Goal: Find specific page/section: Find specific page/section

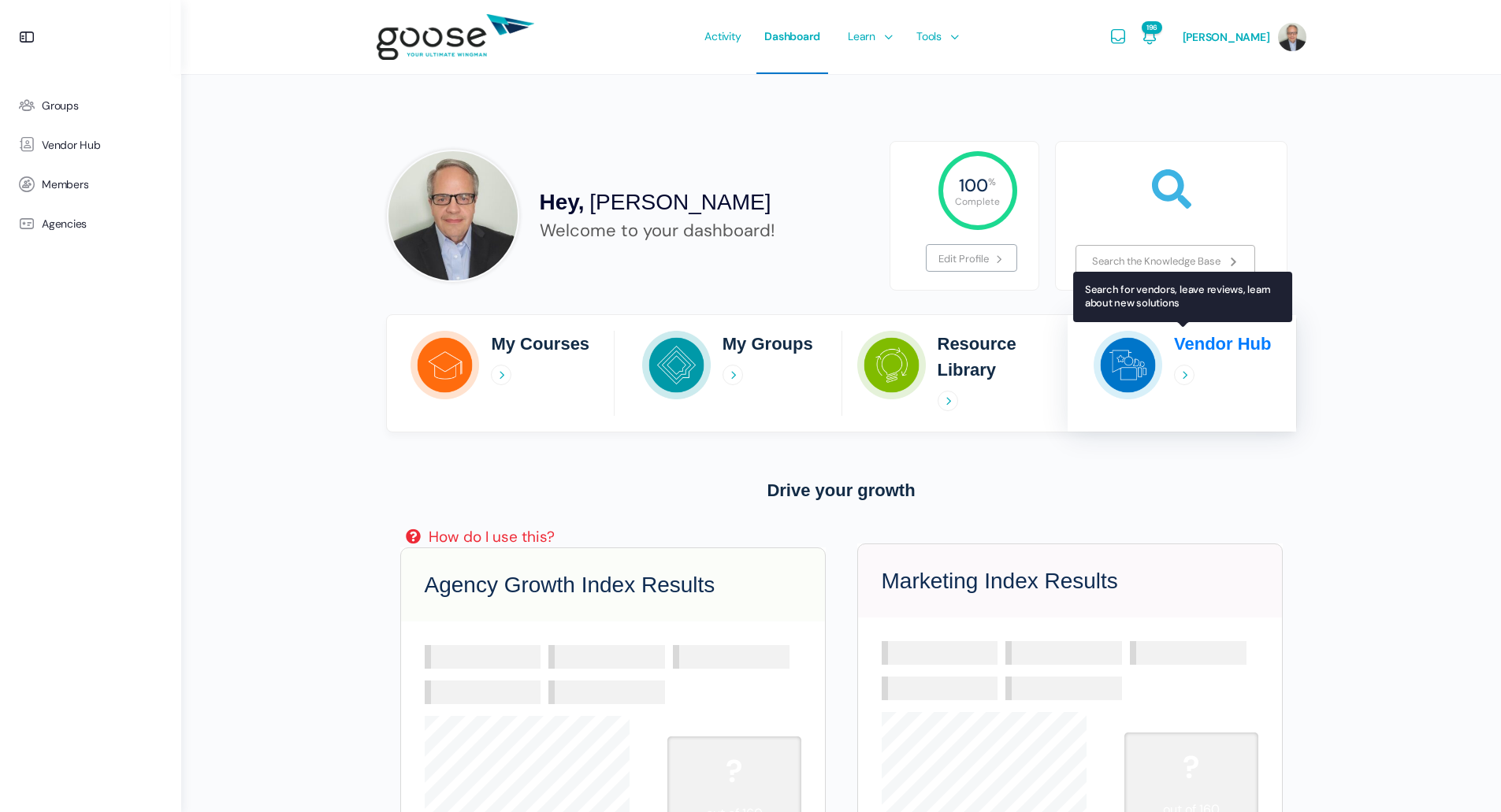
click at [1173, 367] on div "Vendor Hub" at bounding box center [1182, 373] width 228 height 85
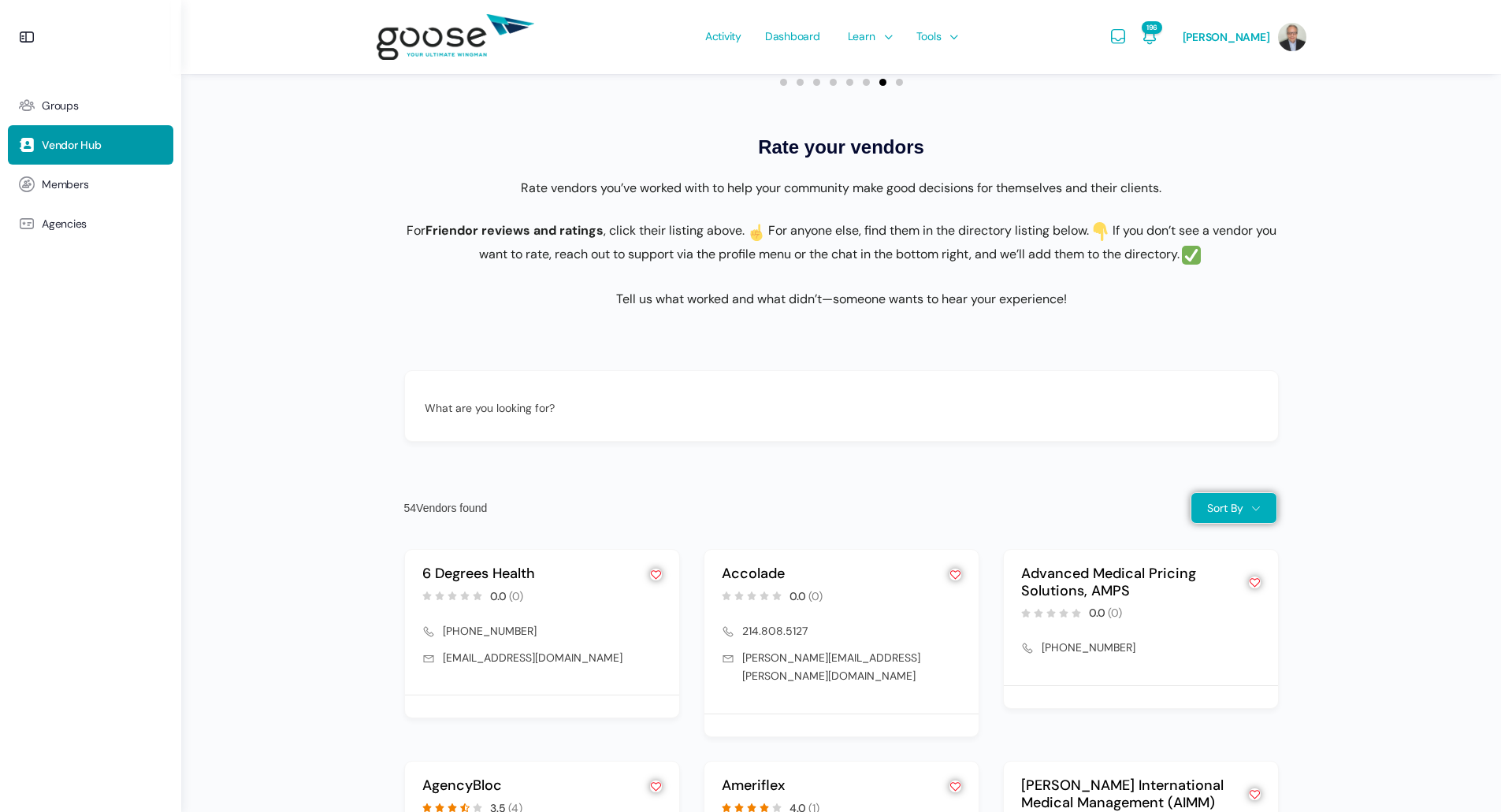
scroll to position [866, 0]
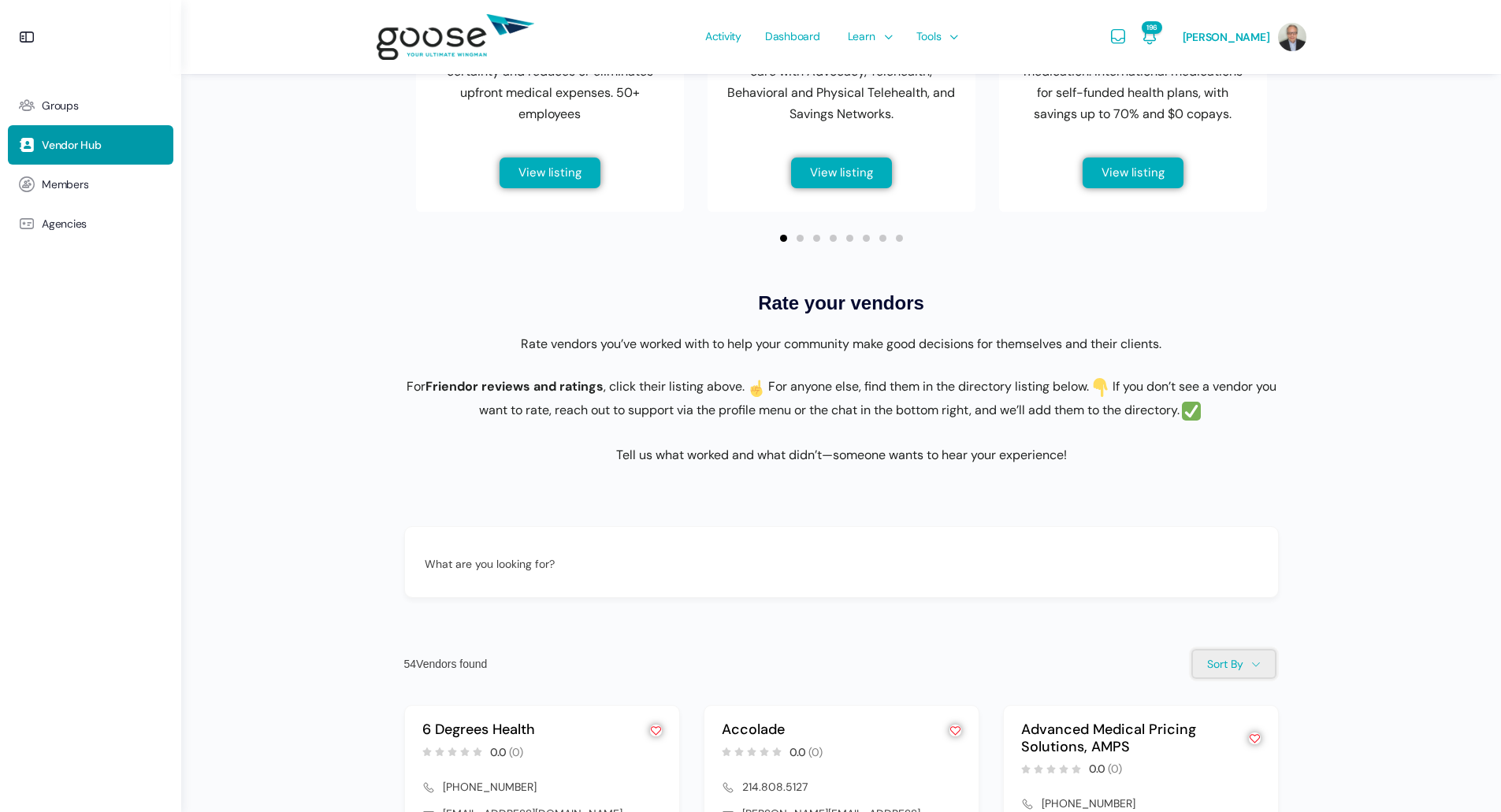
click at [1264, 675] on button "Sort By" at bounding box center [1233, 663] width 86 height 31
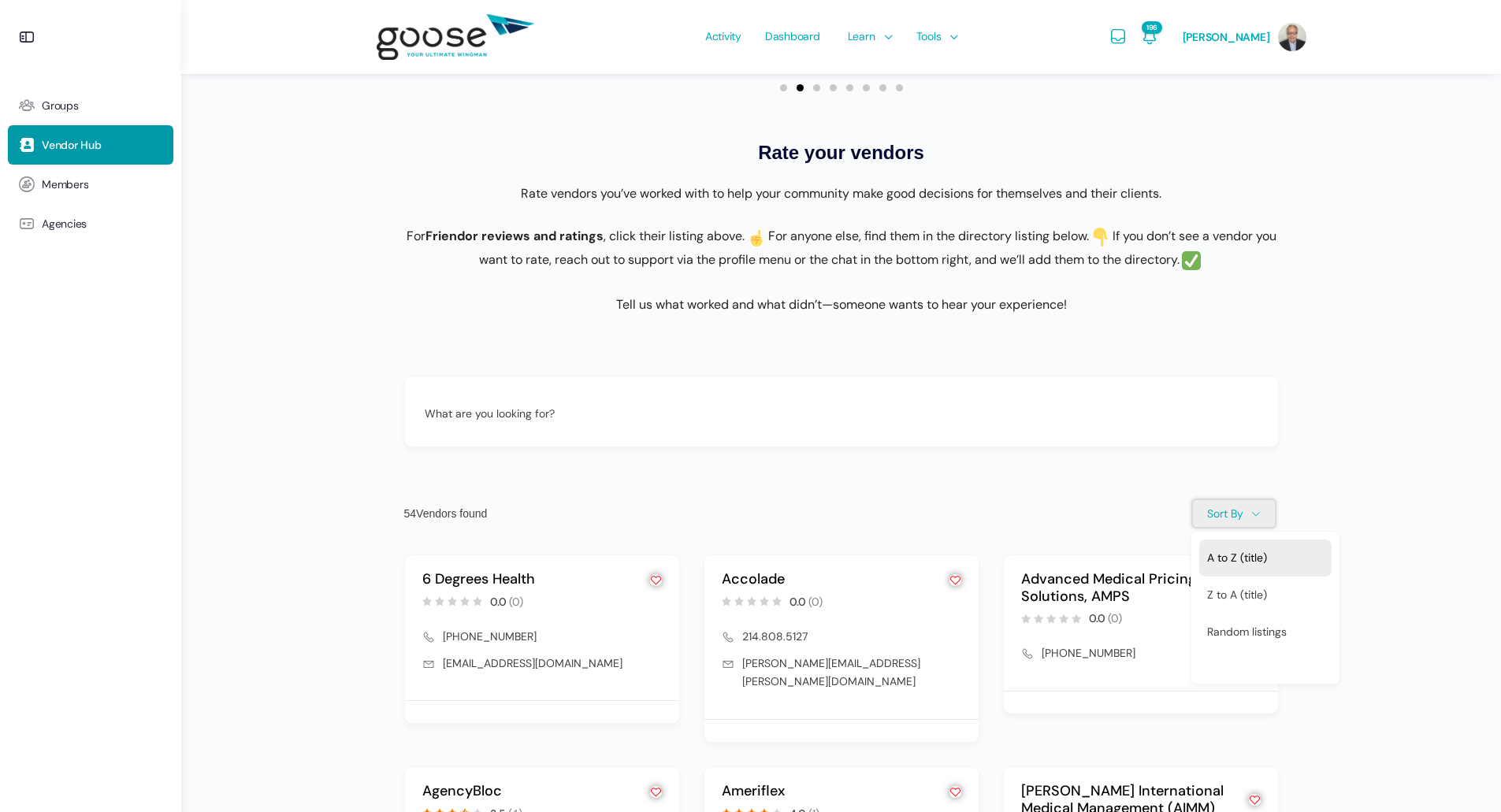
scroll to position [1024, 0]
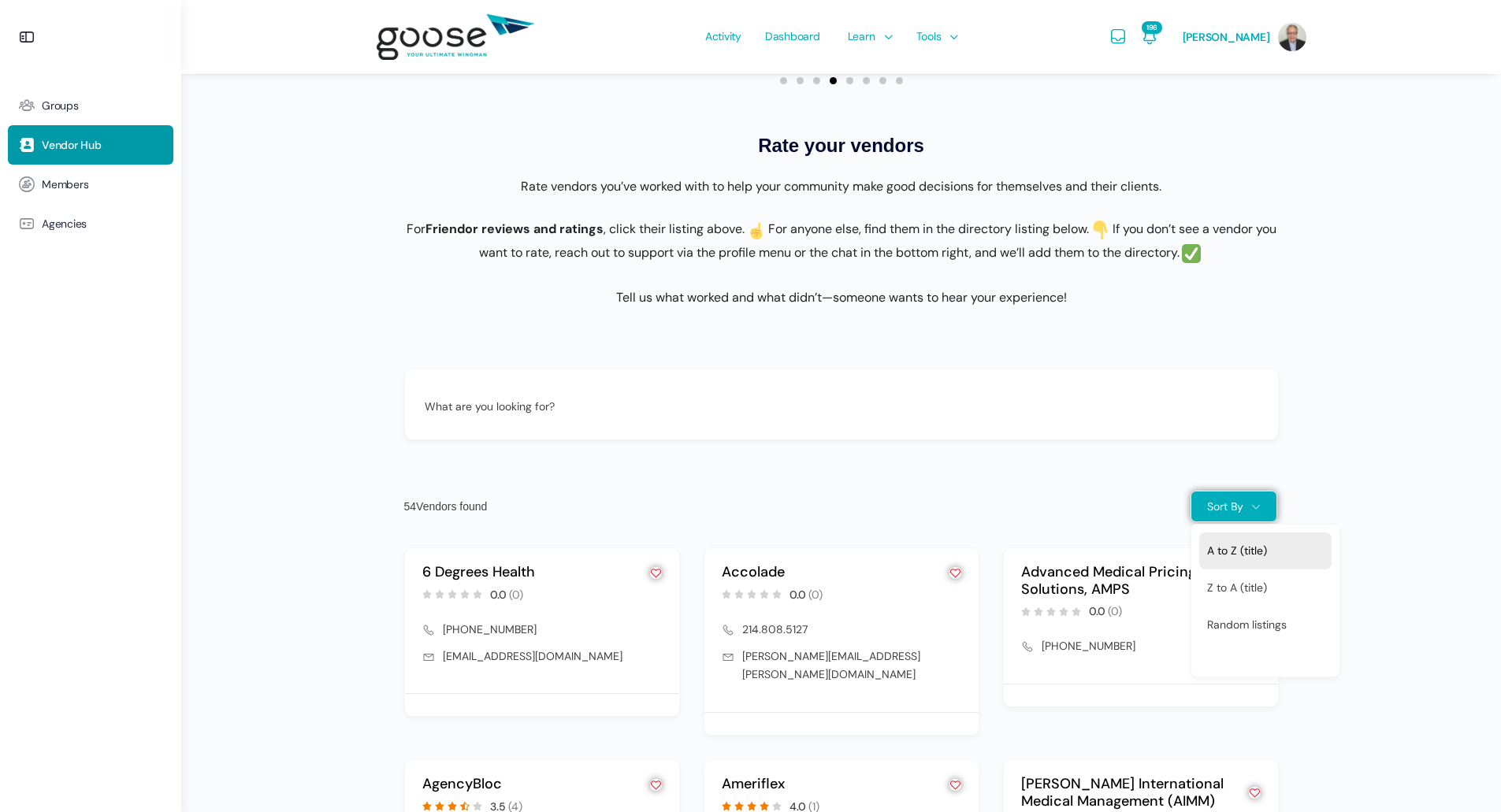
click at [1214, 564] on link "A to Z (title)" at bounding box center [1264, 551] width 132 height 37
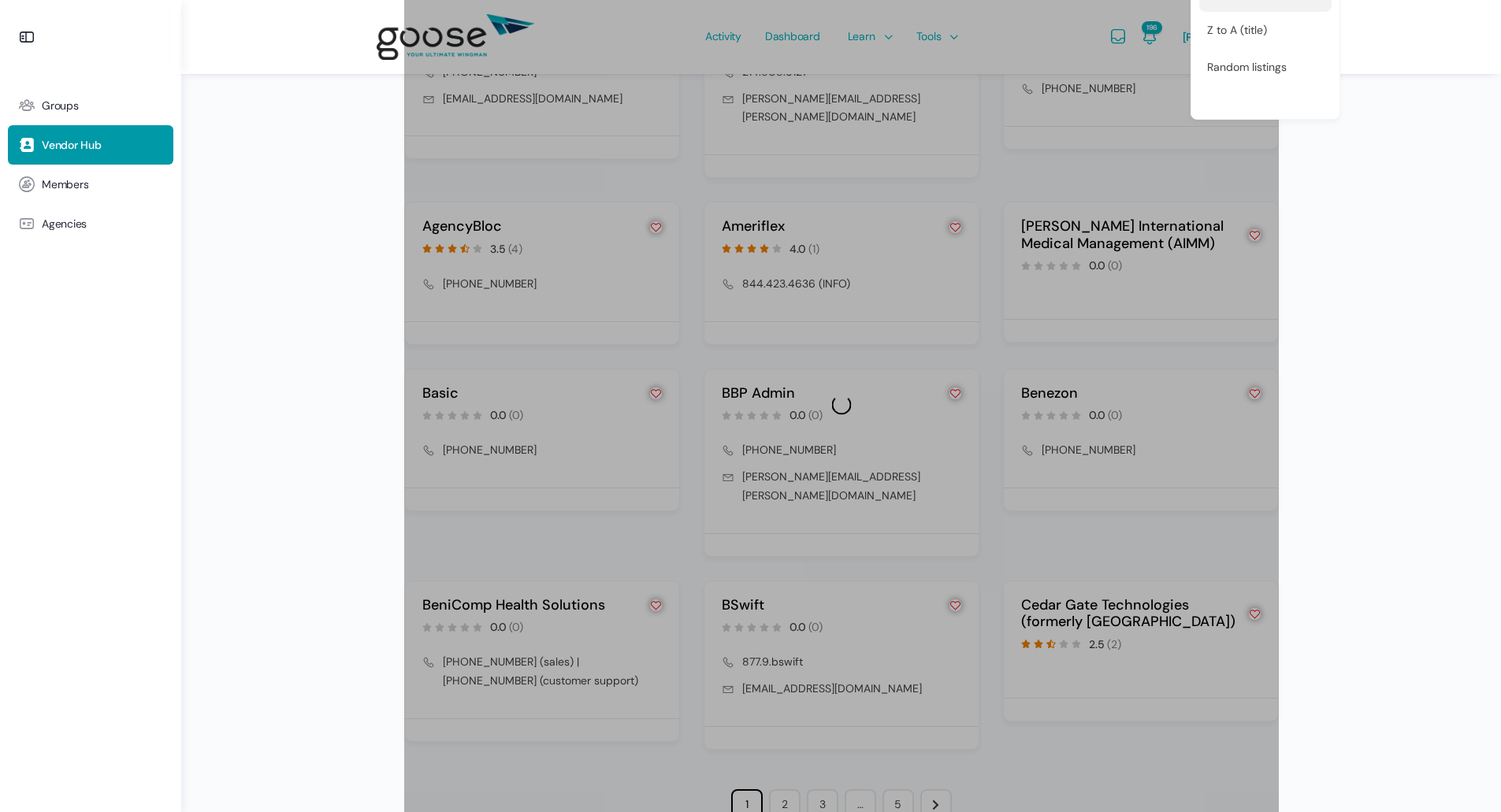
scroll to position [1602, 0]
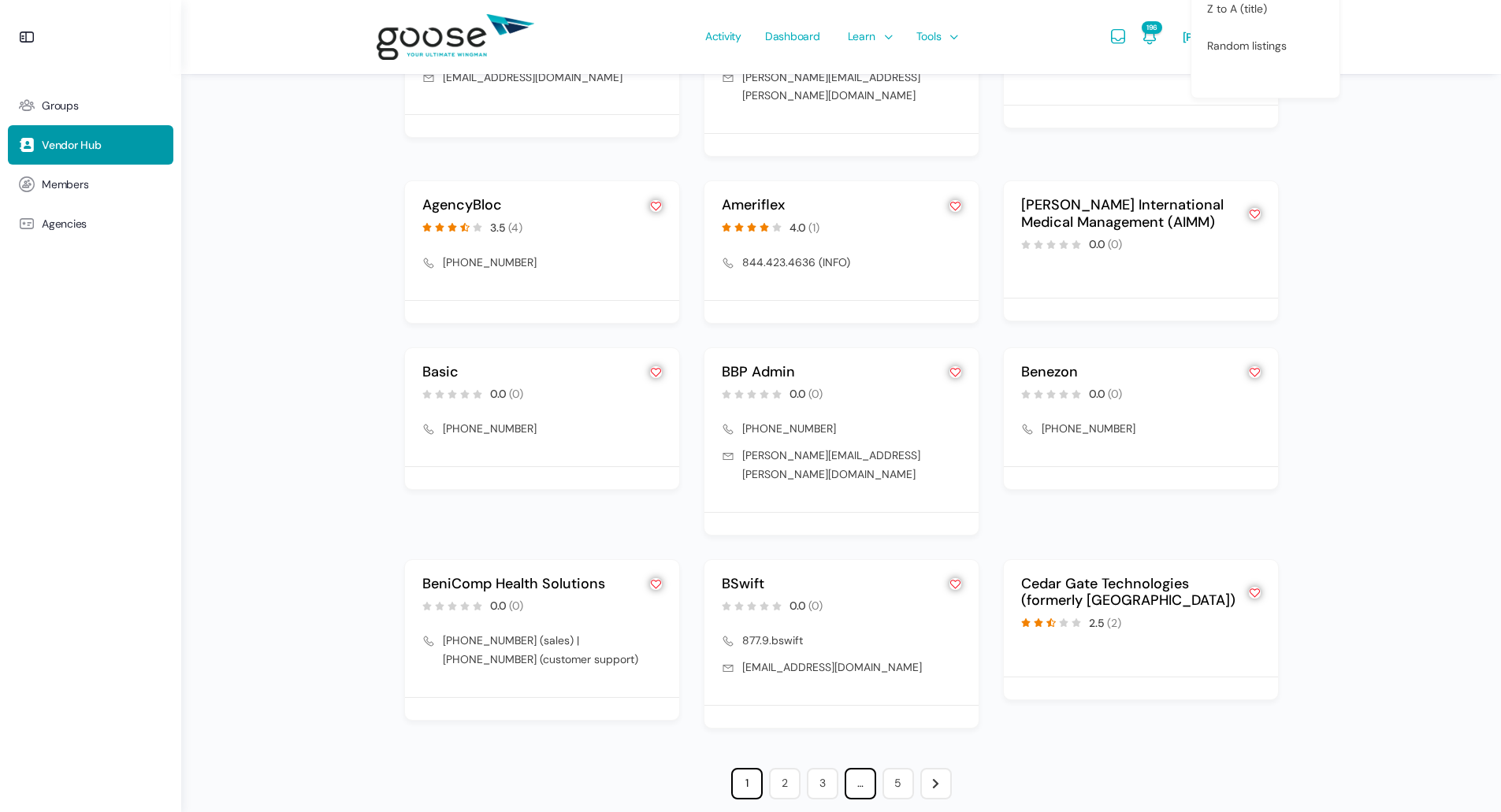
click at [849, 769] on span "…" at bounding box center [860, 783] width 31 height 31
click at [830, 767] on link "3" at bounding box center [822, 783] width 31 height 31
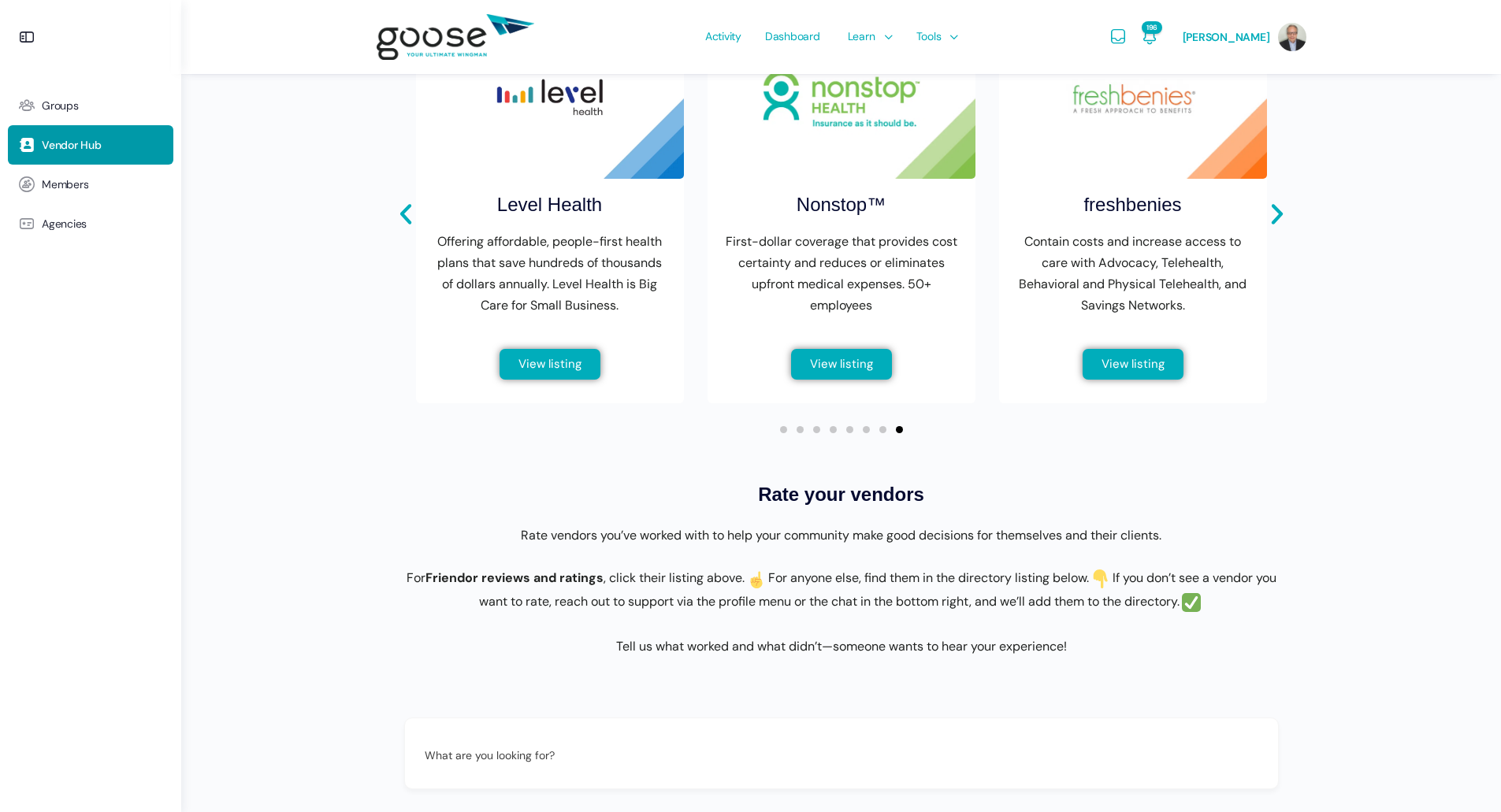
scroll to position [526, 0]
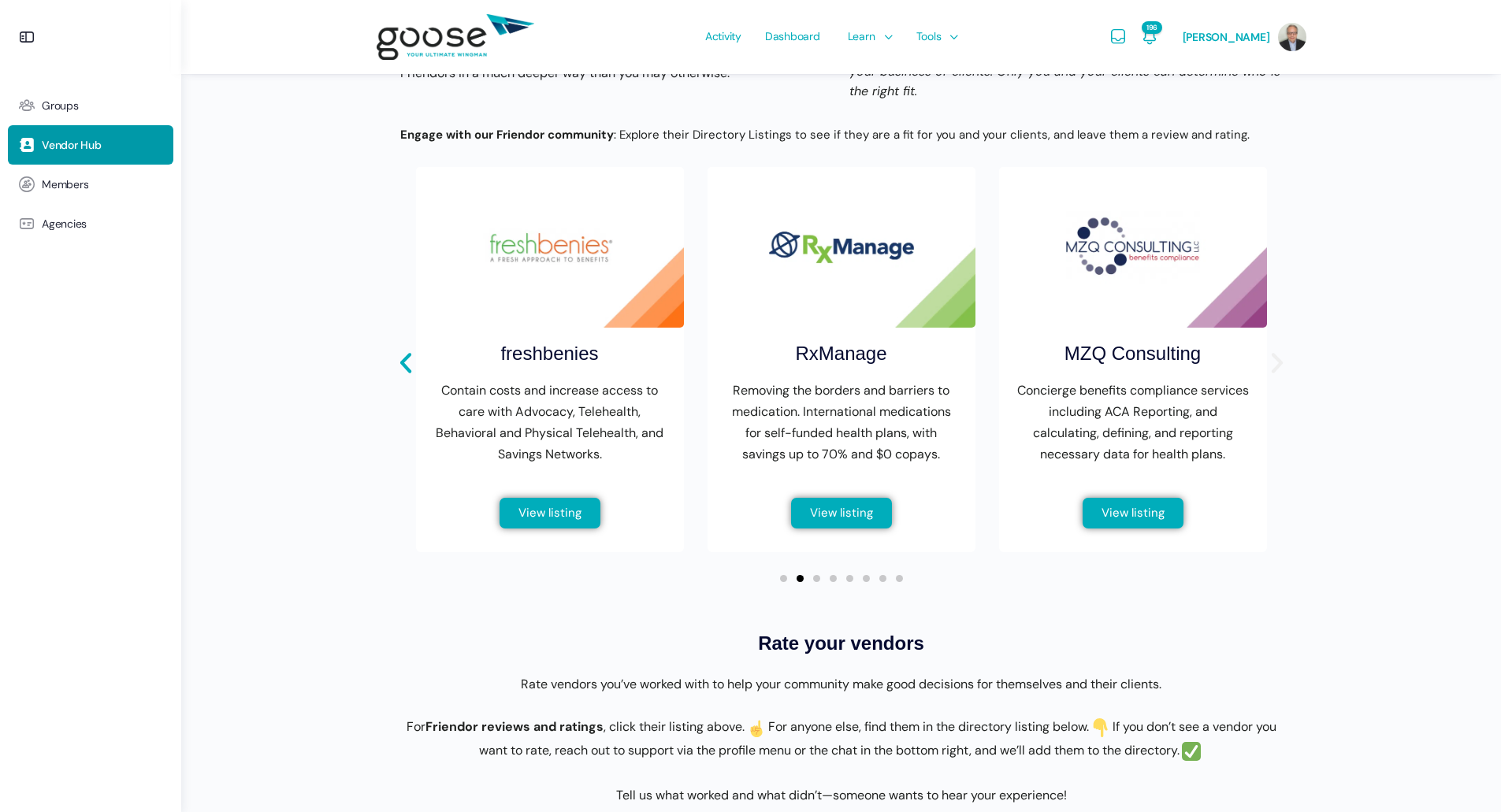
click at [1273, 376] on icon "Next slide" at bounding box center [1277, 363] width 27 height 27
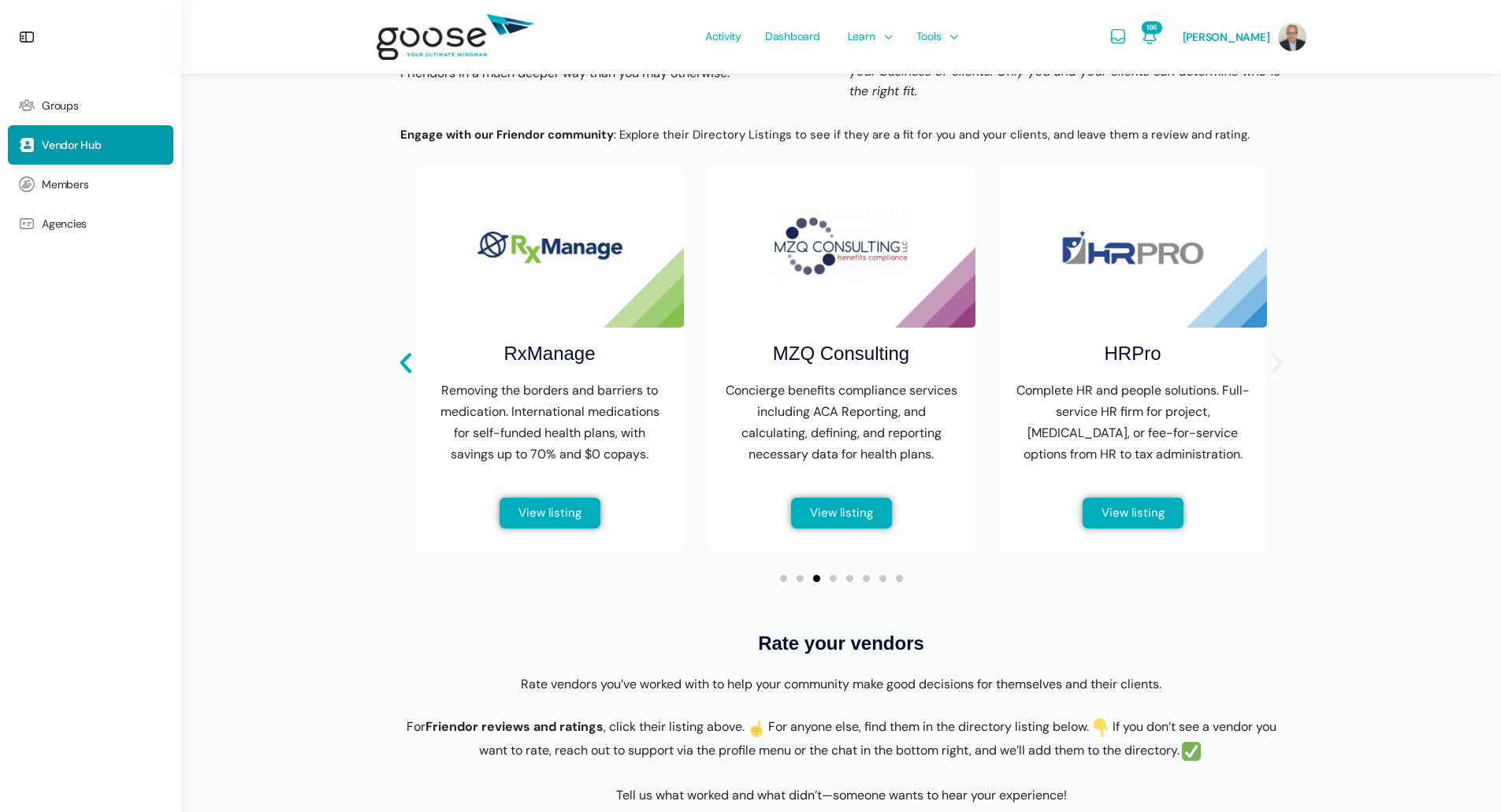
click at [1273, 376] on icon "Next slide" at bounding box center [1277, 363] width 27 height 27
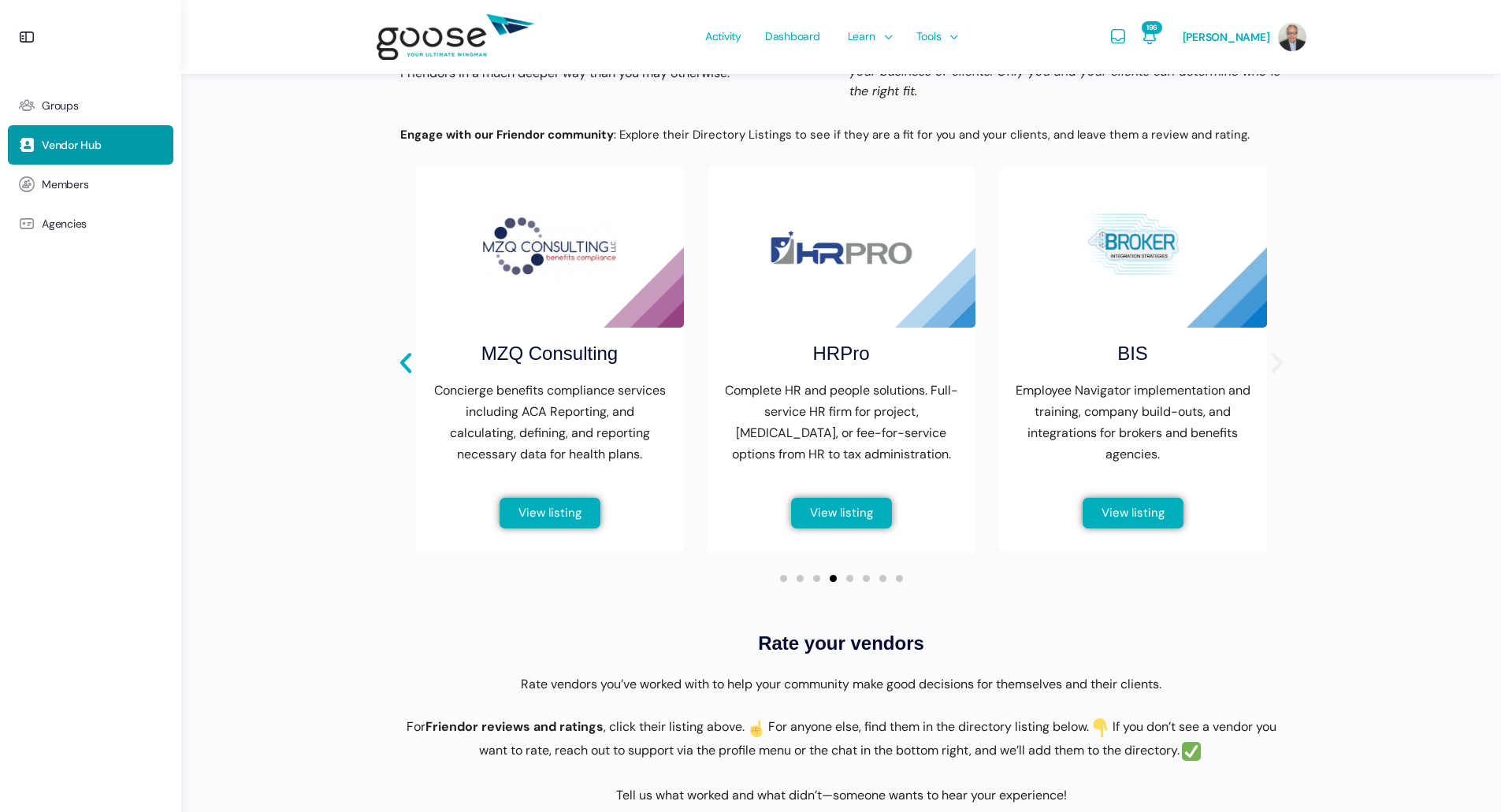
click at [1273, 376] on icon "Next slide" at bounding box center [1277, 363] width 27 height 27
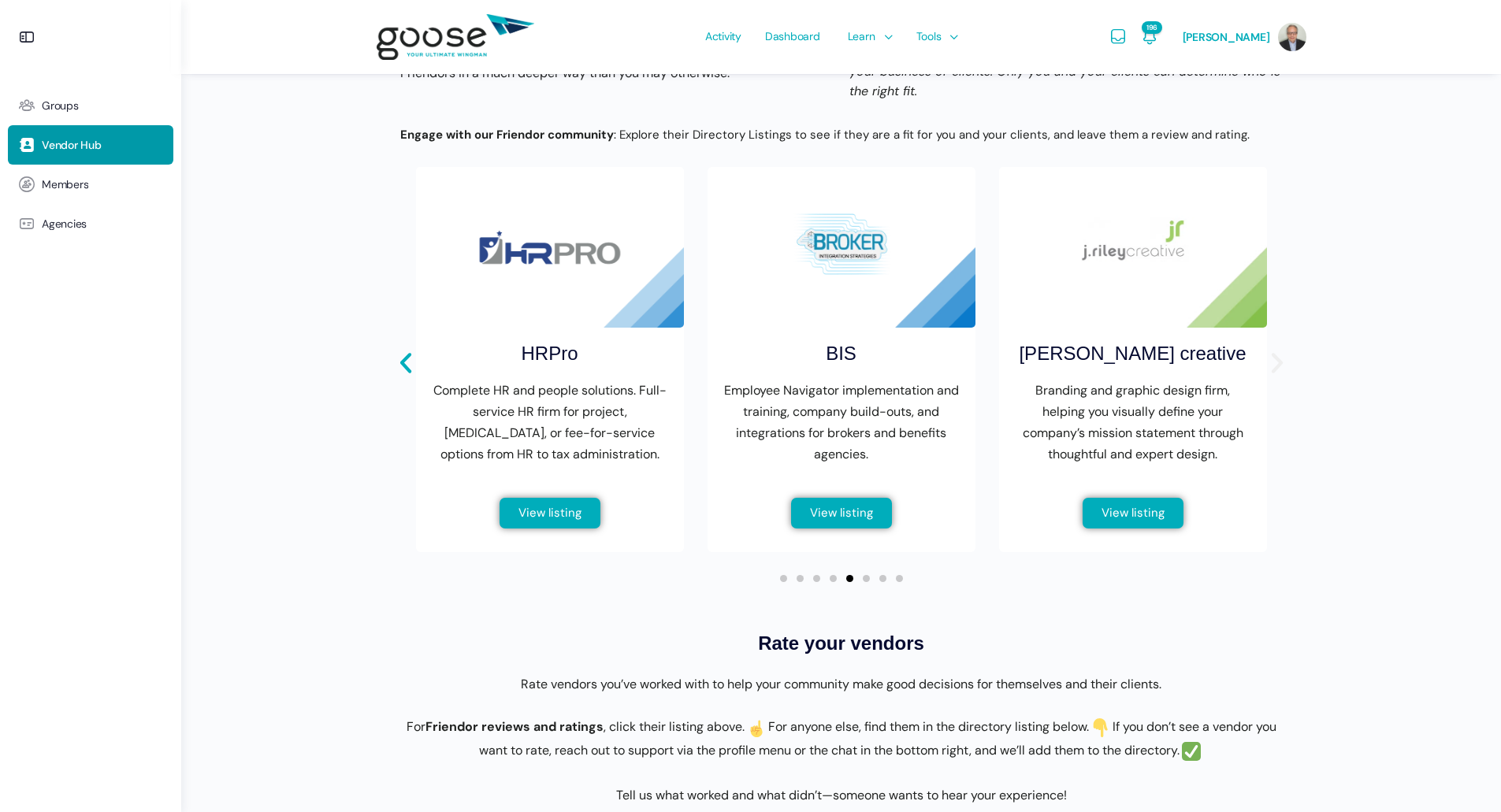
click at [1273, 376] on icon "Next slide" at bounding box center [1277, 363] width 27 height 27
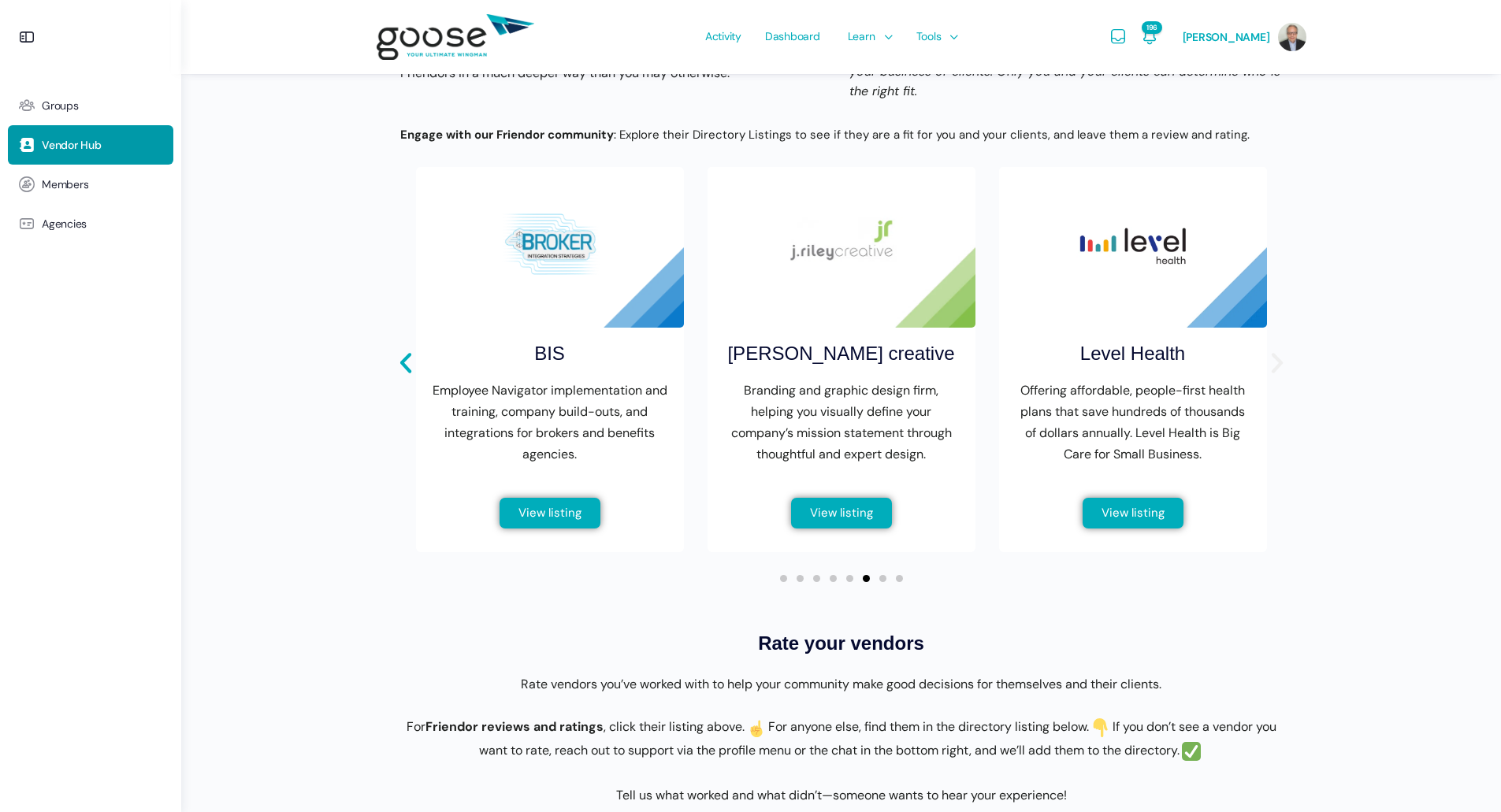
click at [1273, 376] on icon "Next slide" at bounding box center [1277, 363] width 27 height 27
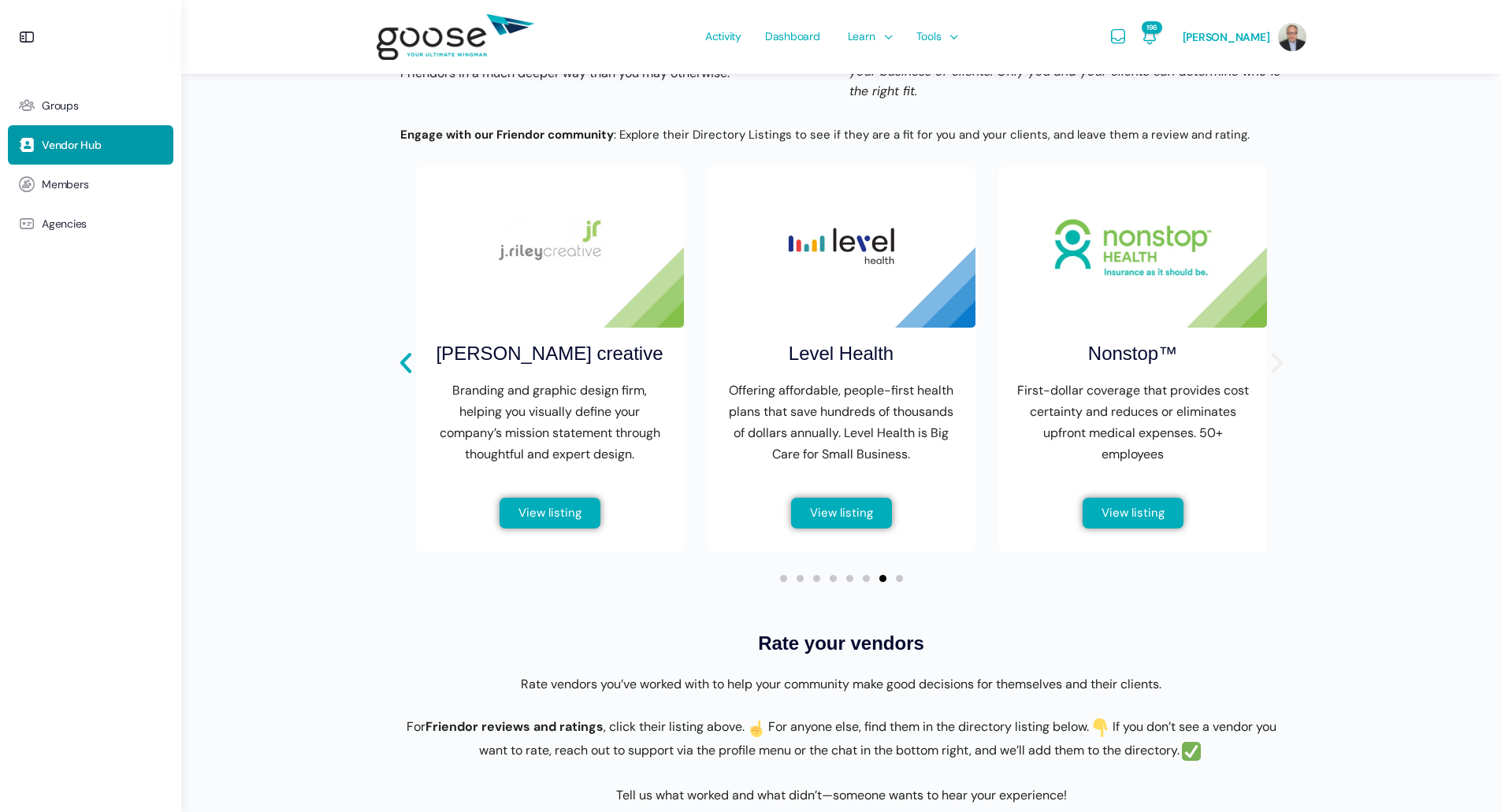
click at [1273, 376] on icon "Next slide" at bounding box center [1277, 363] width 27 height 27
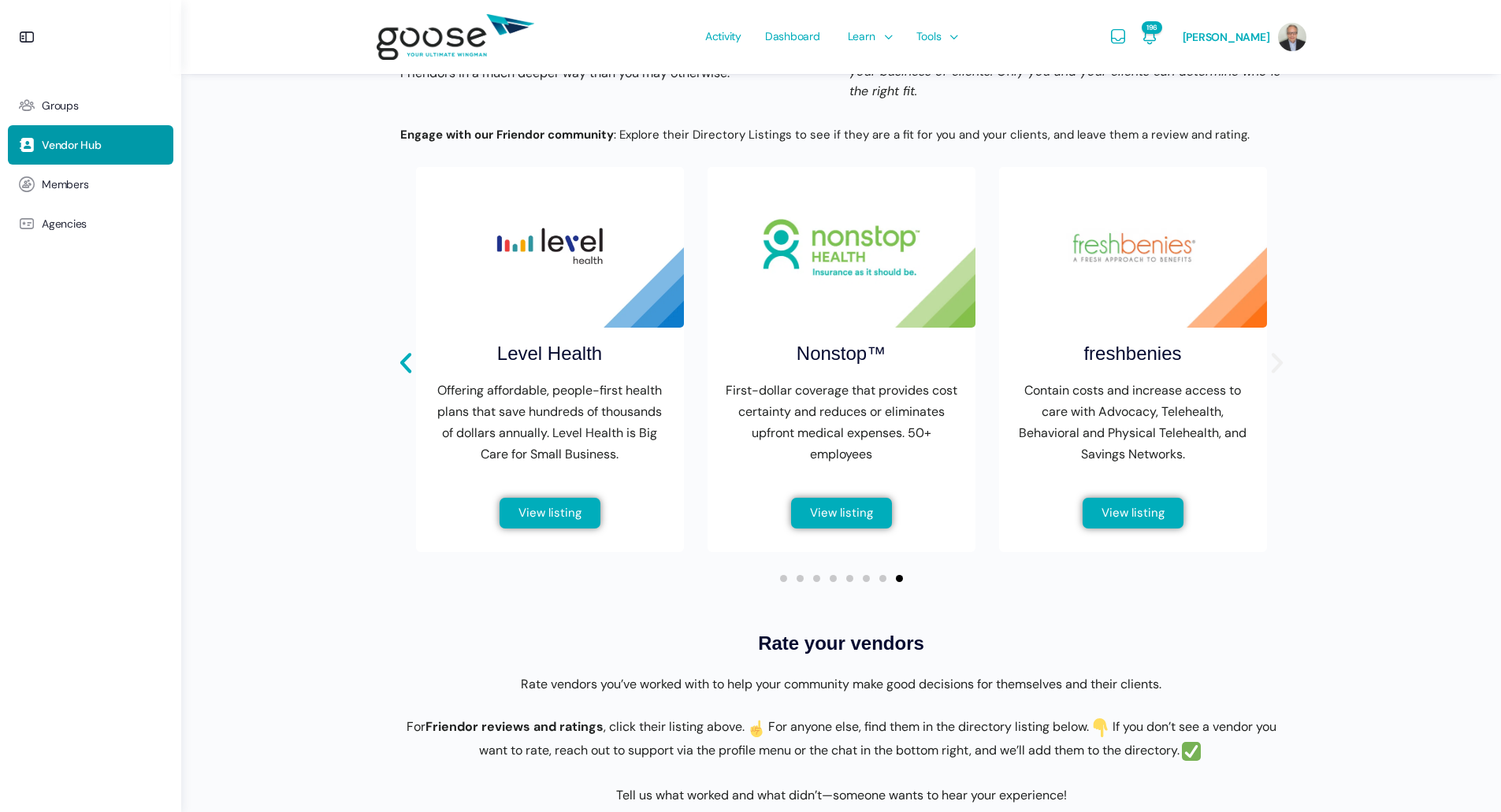
click at [1273, 376] on icon "Next slide" at bounding box center [1277, 363] width 27 height 27
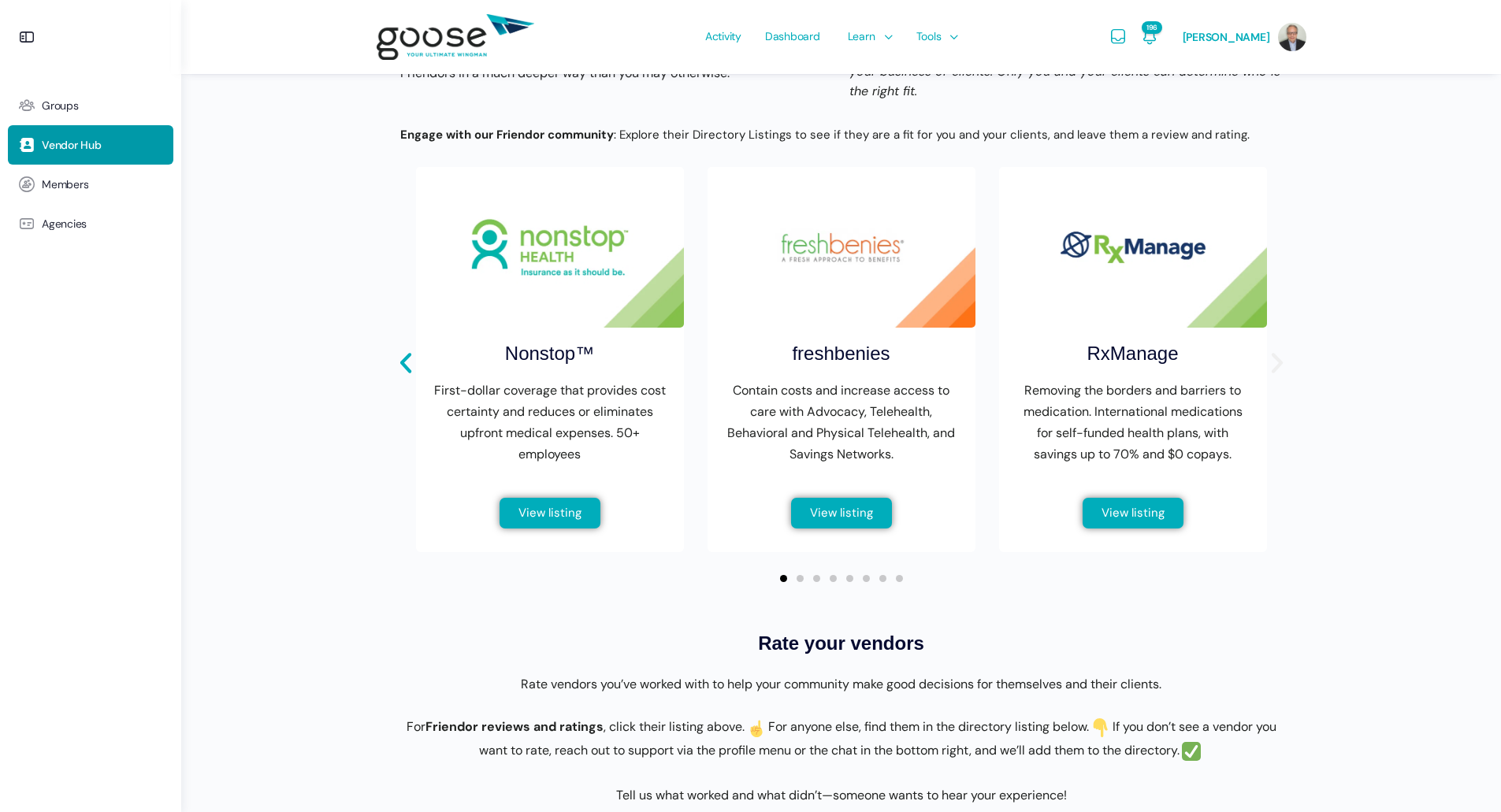
click at [1273, 376] on icon "Next slide" at bounding box center [1277, 363] width 27 height 27
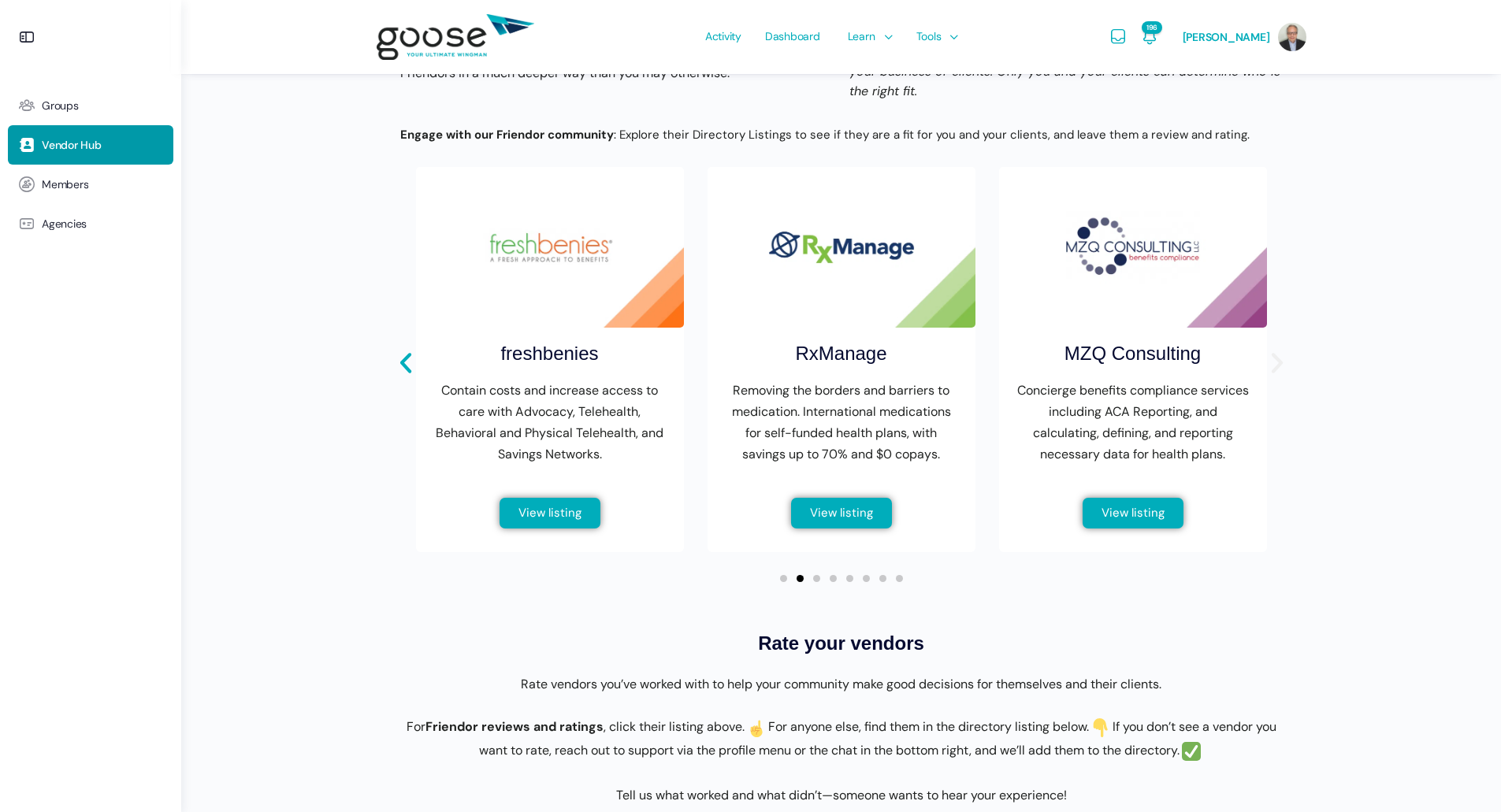
click at [1273, 376] on icon "Next slide" at bounding box center [1277, 363] width 27 height 27
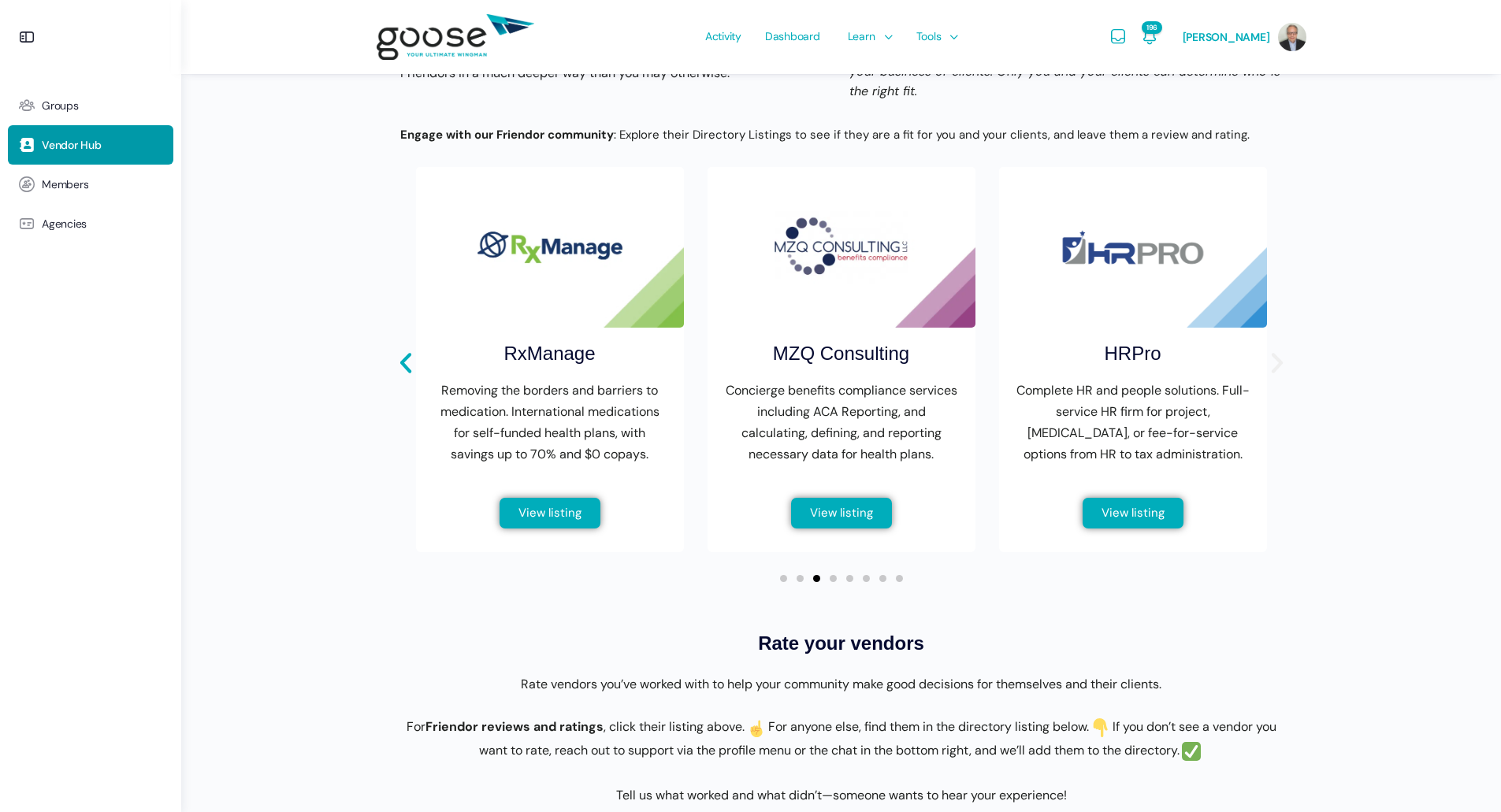
click at [1273, 376] on icon "Next slide" at bounding box center [1277, 363] width 27 height 27
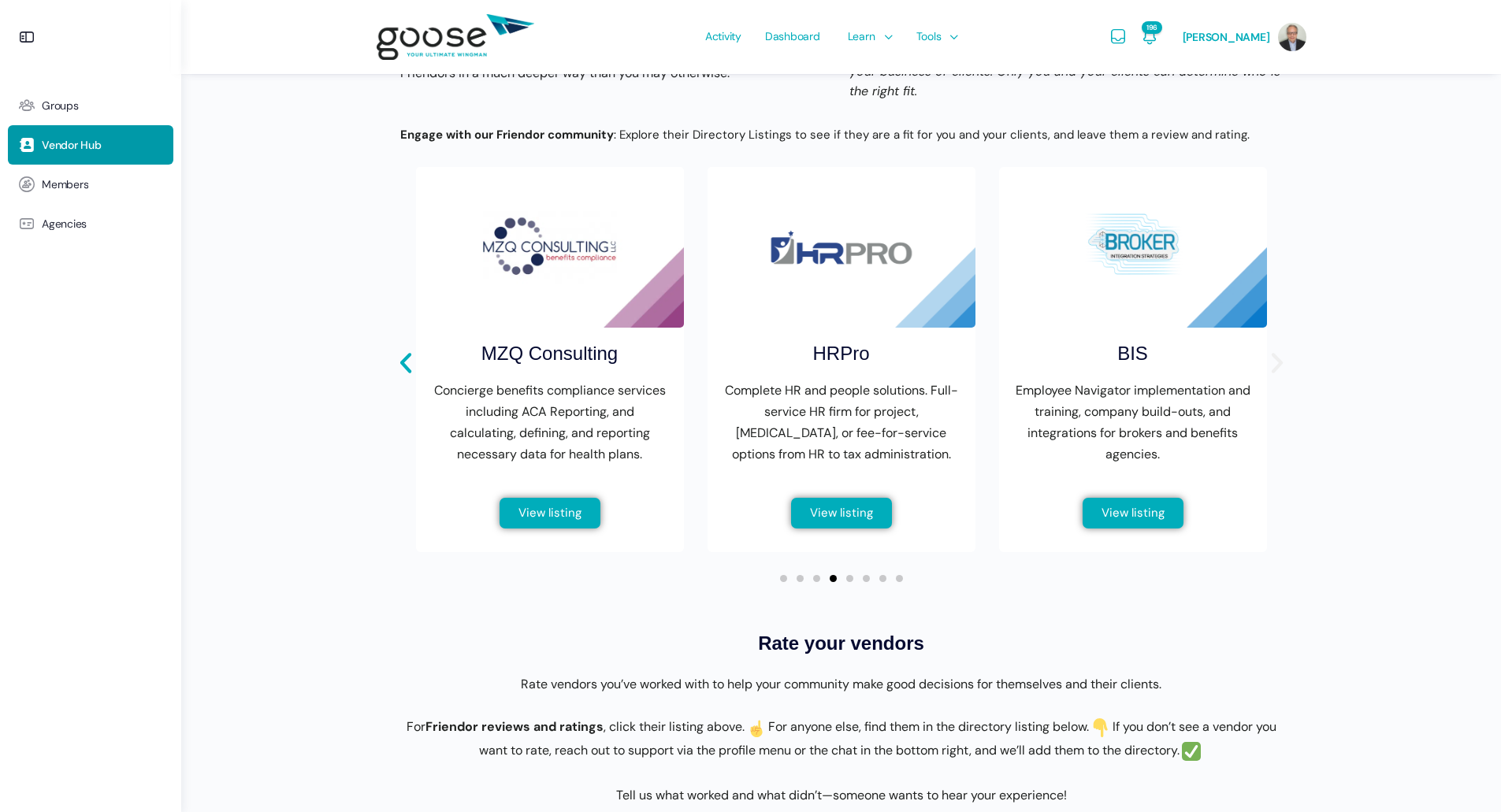
click at [1273, 376] on icon "Next slide" at bounding box center [1277, 363] width 27 height 27
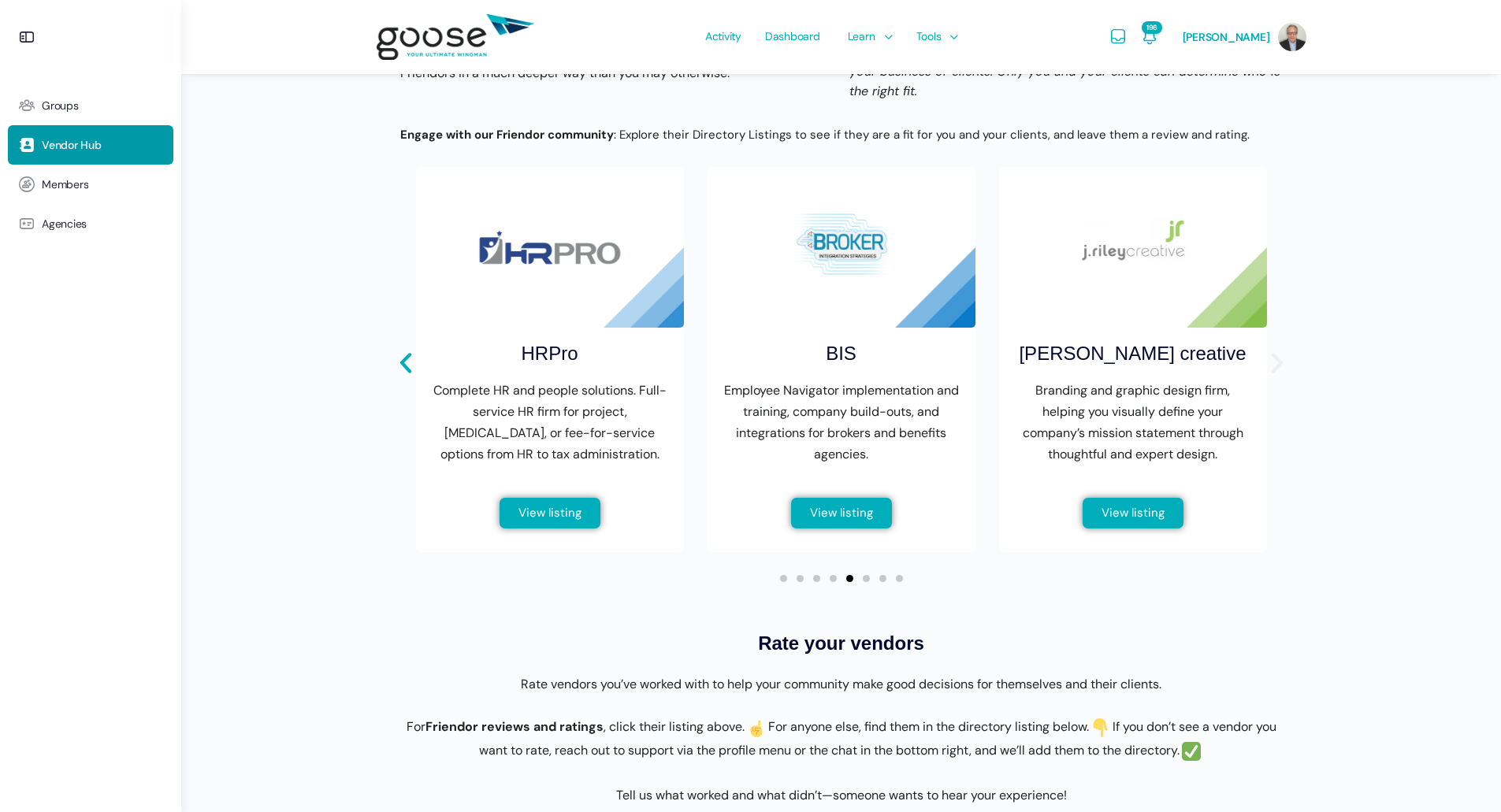
click at [1273, 376] on icon "Next slide" at bounding box center [1277, 363] width 27 height 27
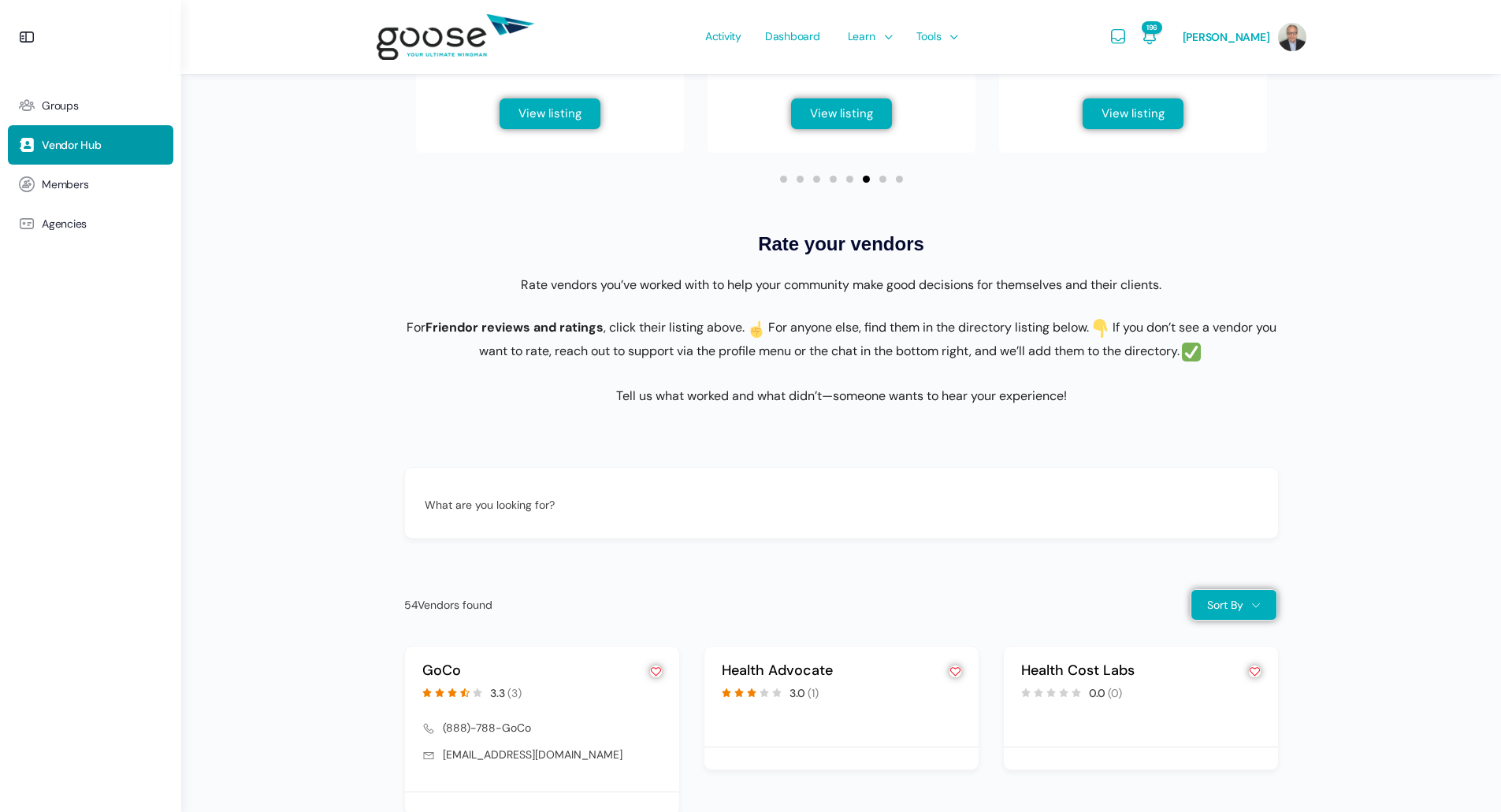
scroll to position [1156, 0]
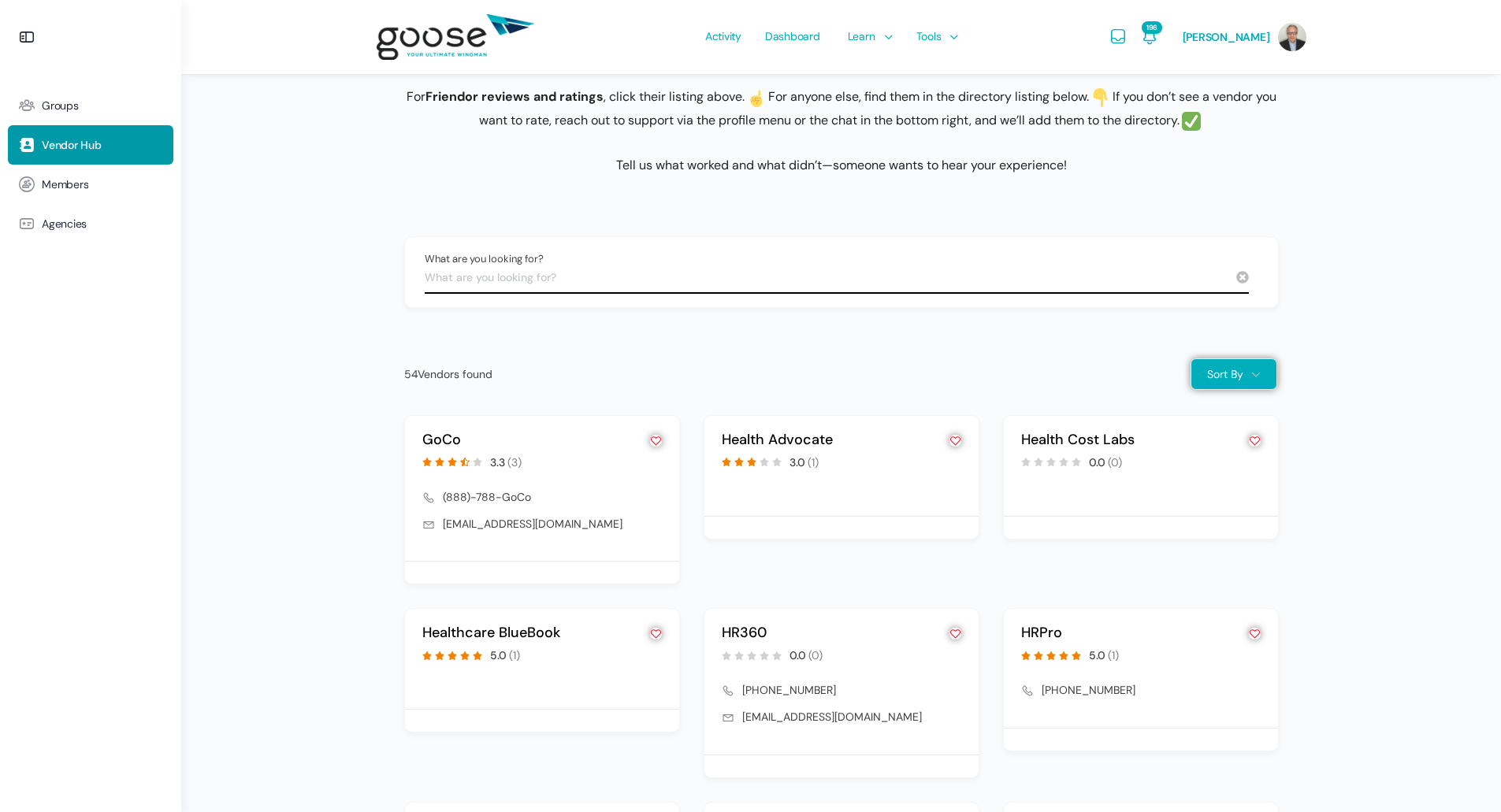
click at [630, 293] on input "What are you looking for?" at bounding box center [836, 277] width 824 height 31
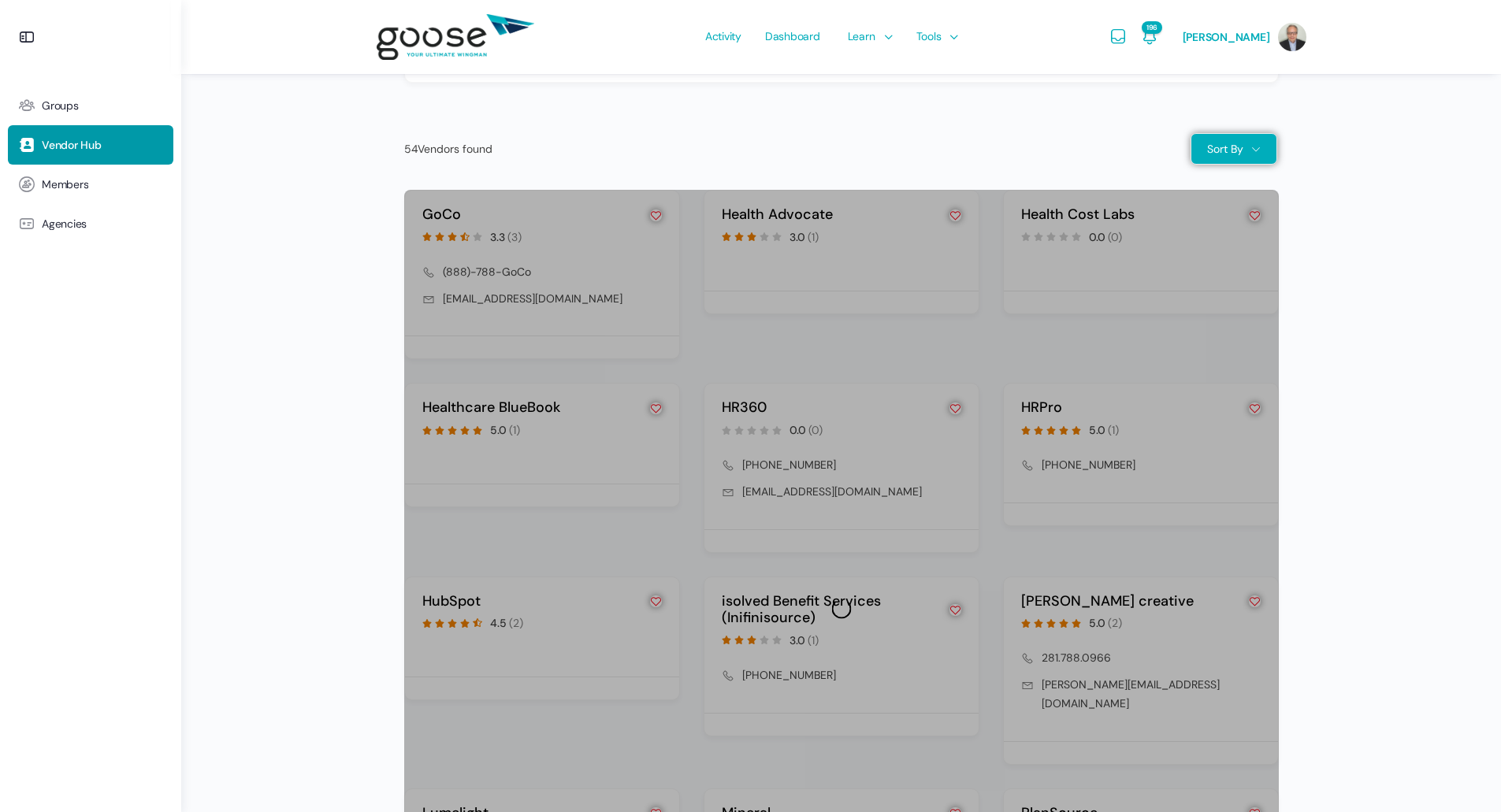
scroll to position [1384, 0]
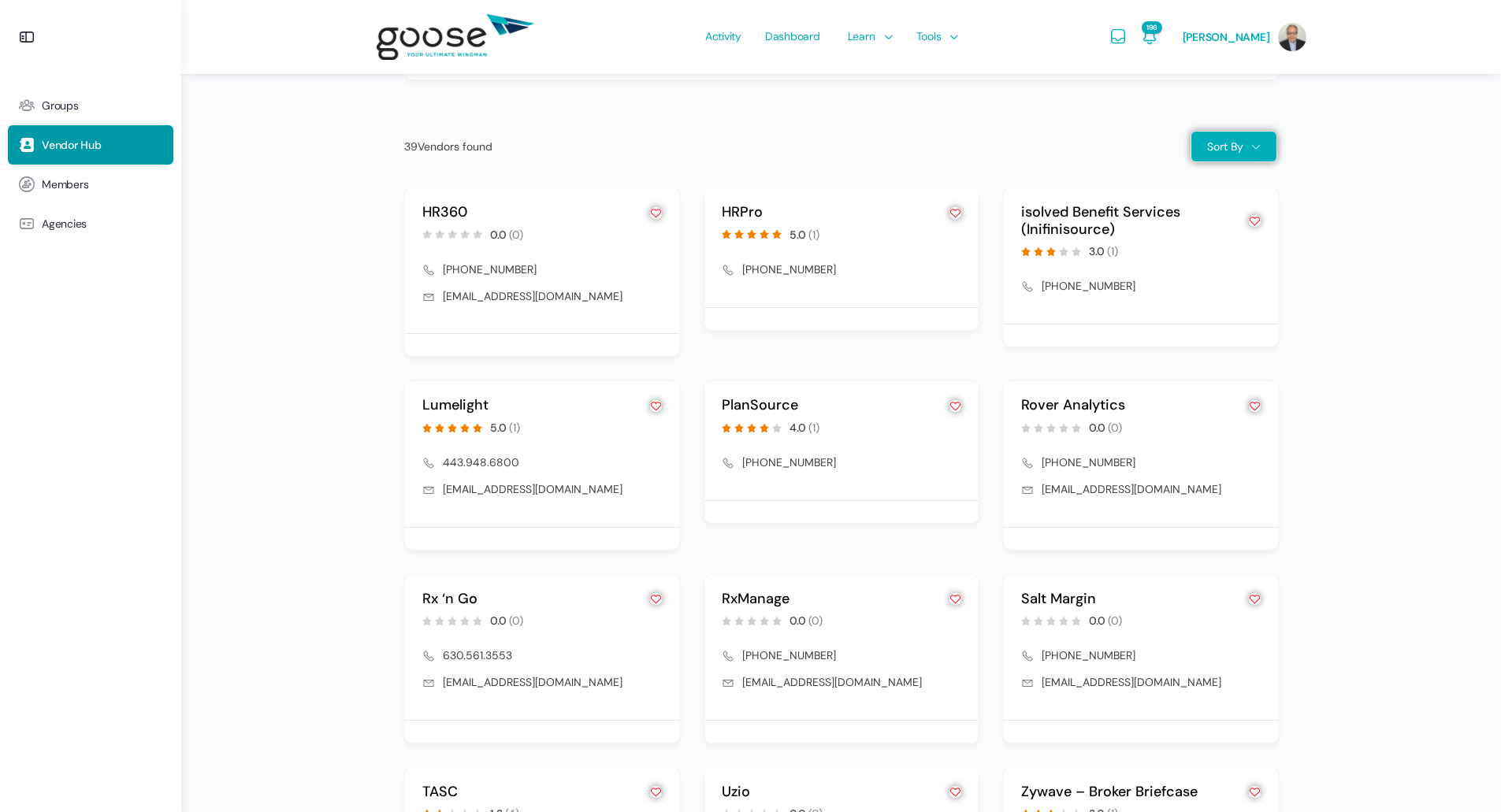
scroll to position [855, 0]
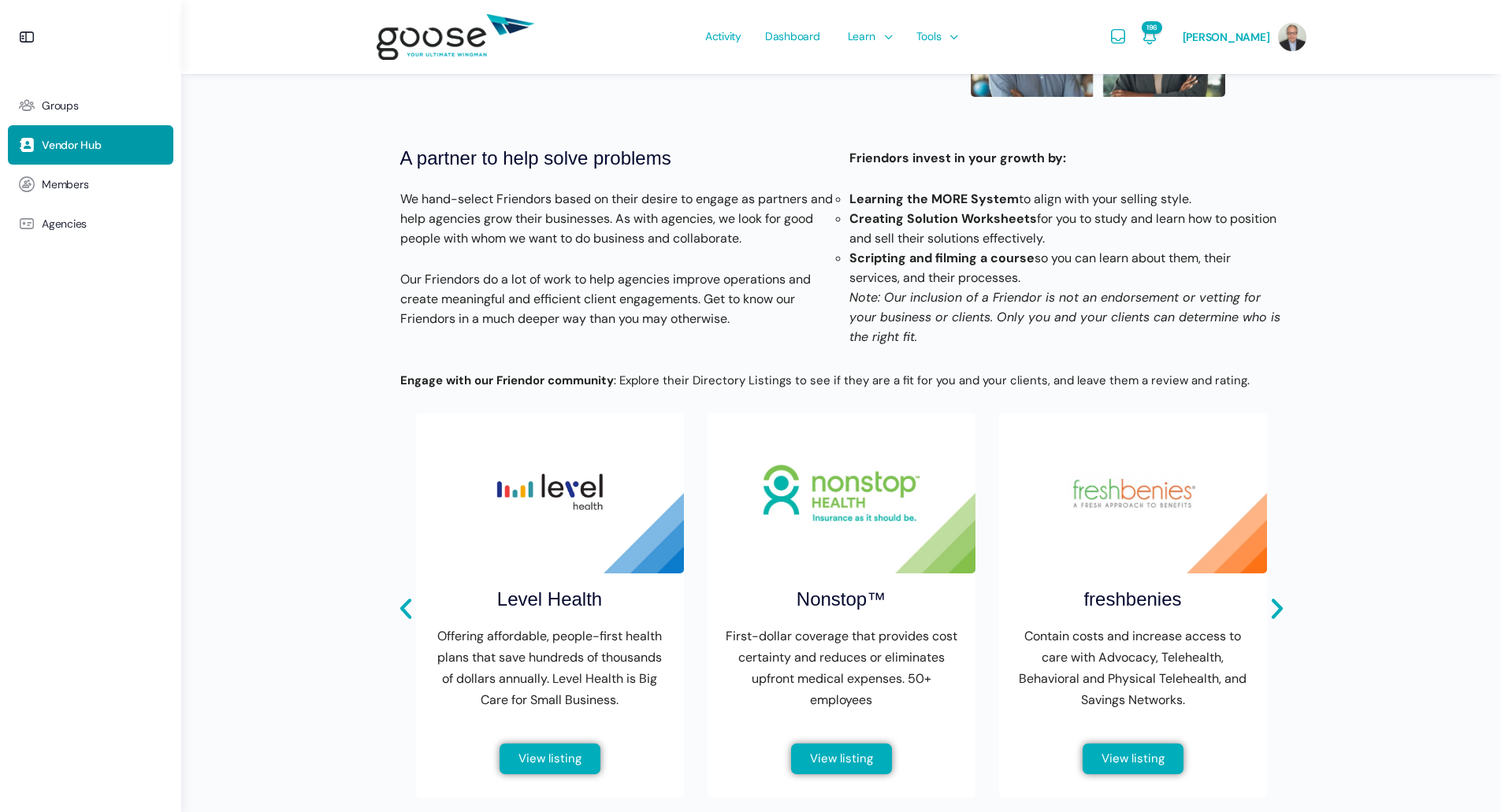
scroll to position [461, 0]
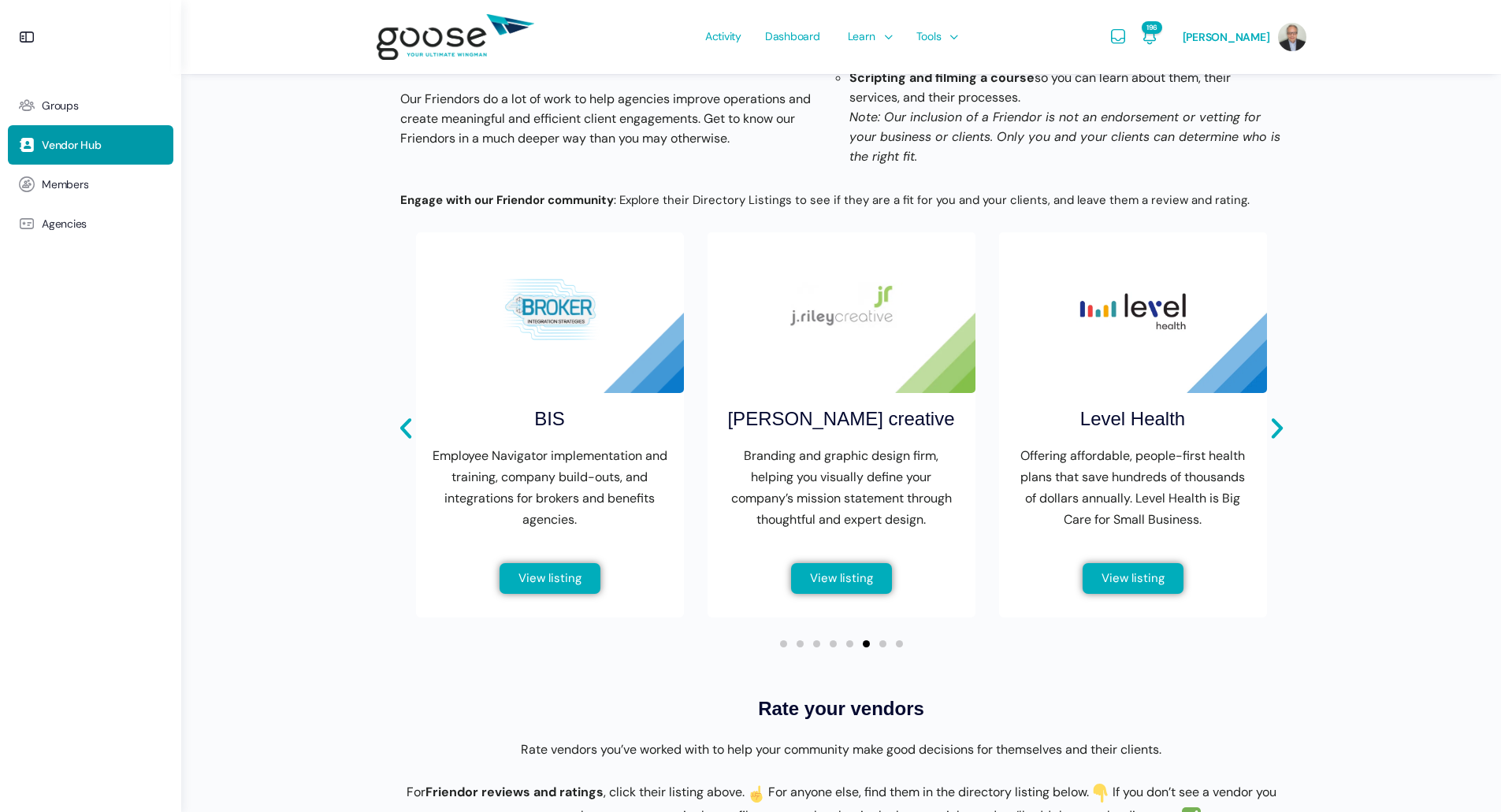
type input "benchmarking"
